Goal: Information Seeking & Learning: Learn about a topic

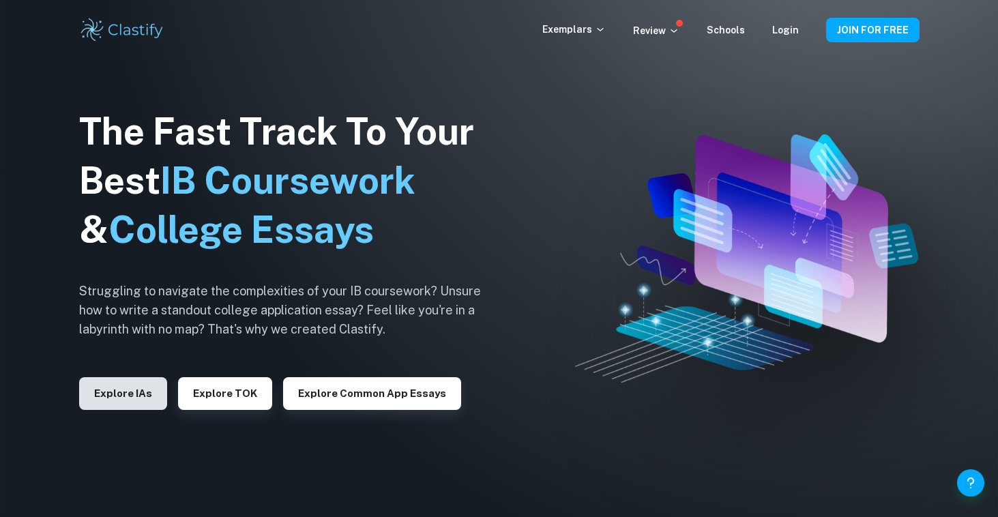
click at [130, 393] on button "Explore IAs" at bounding box center [123, 393] width 88 height 33
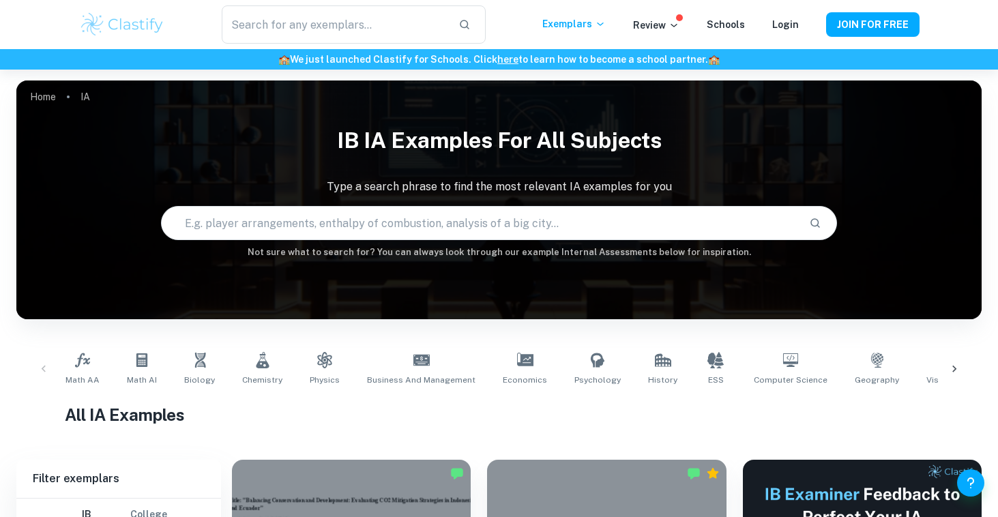
scroll to position [13, 0]
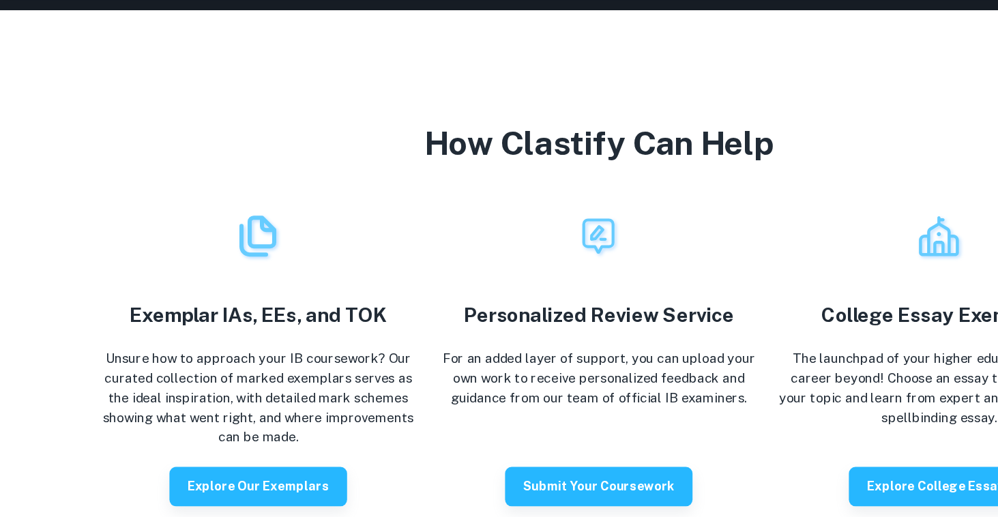
scroll to position [2277, 0]
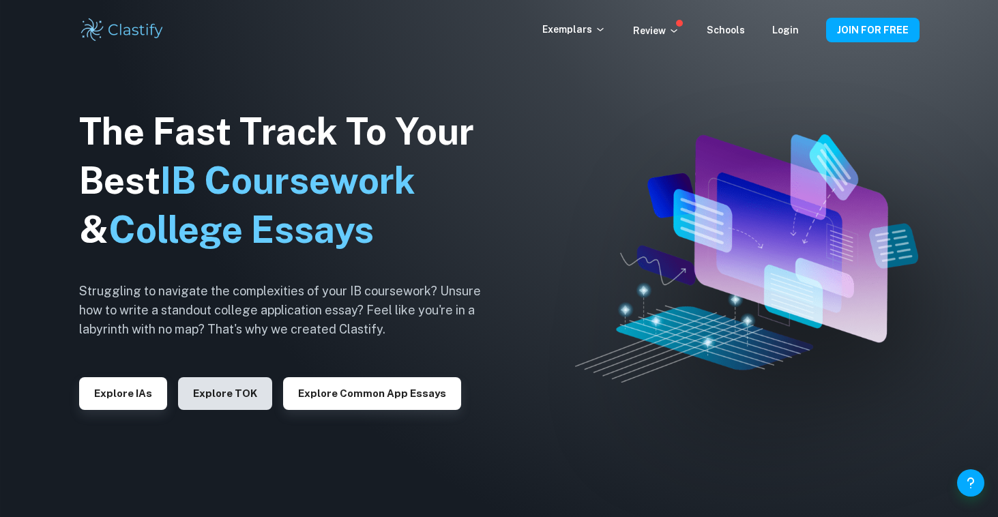
click at [254, 385] on button "Explore TOK" at bounding box center [225, 393] width 94 height 33
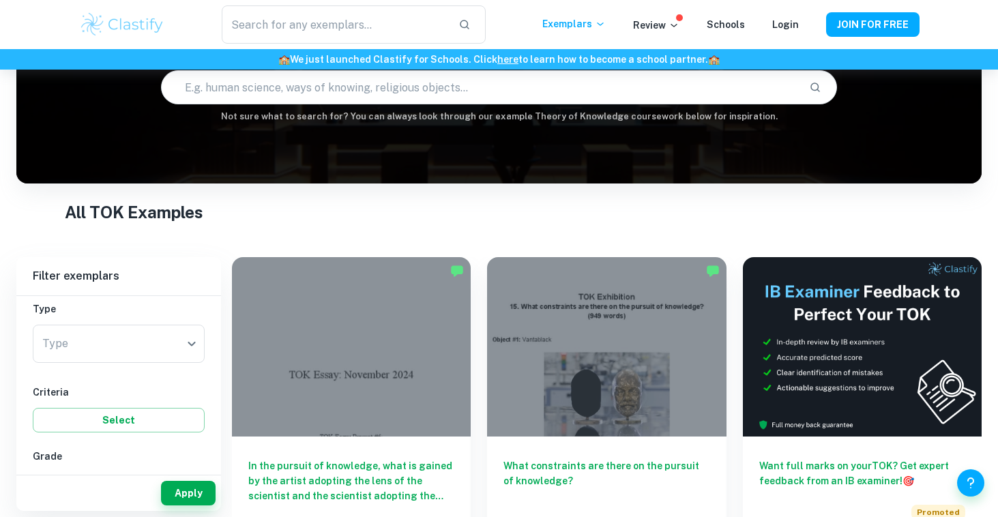
scroll to position [136, 0]
